Goal: Navigation & Orientation: Find specific page/section

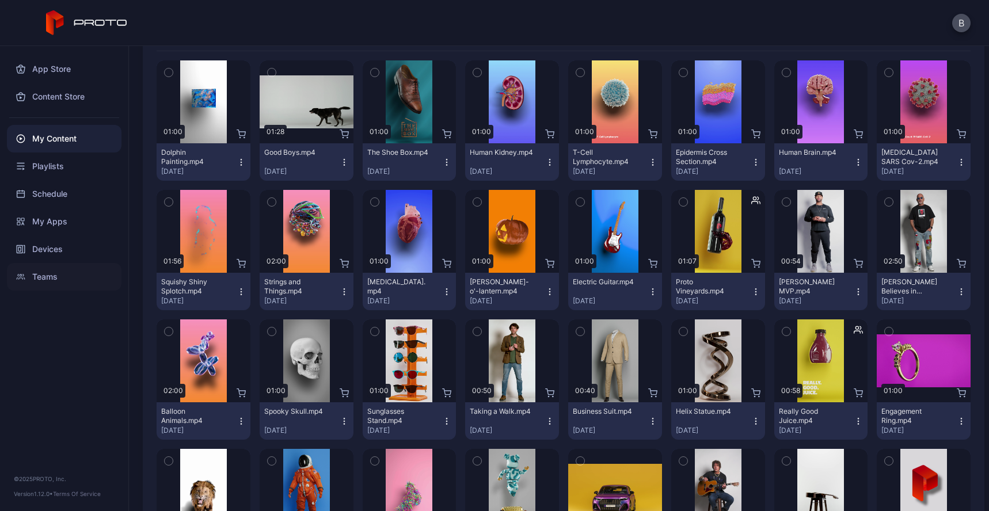
scroll to position [148, 0]
click at [77, 246] on div "Devices" at bounding box center [64, 249] width 115 height 28
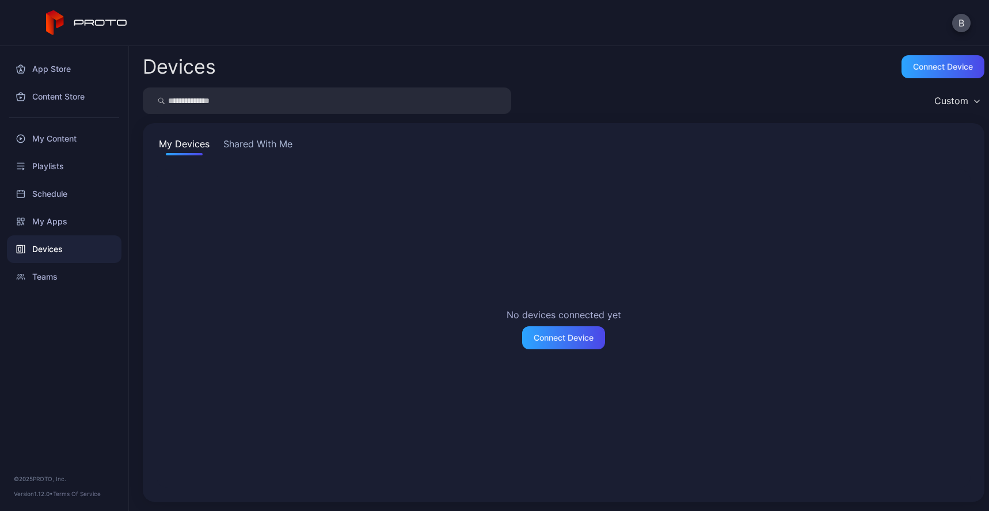
click at [238, 142] on button "Shared With Me" at bounding box center [258, 146] width 74 height 18
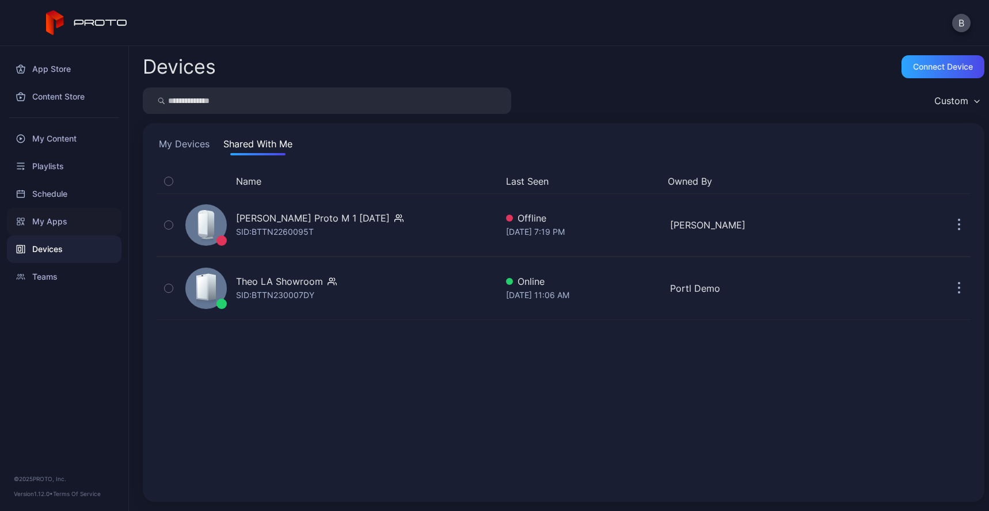
click at [71, 220] on div "My Apps" at bounding box center [64, 222] width 115 height 28
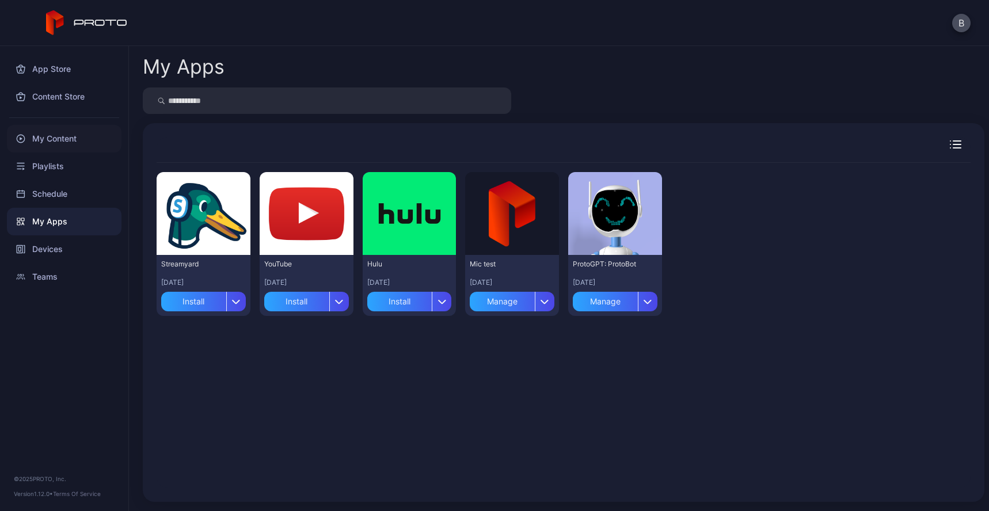
click at [77, 146] on div "My Content" at bounding box center [64, 139] width 115 height 28
